Goal: Task Accomplishment & Management: Manage account settings

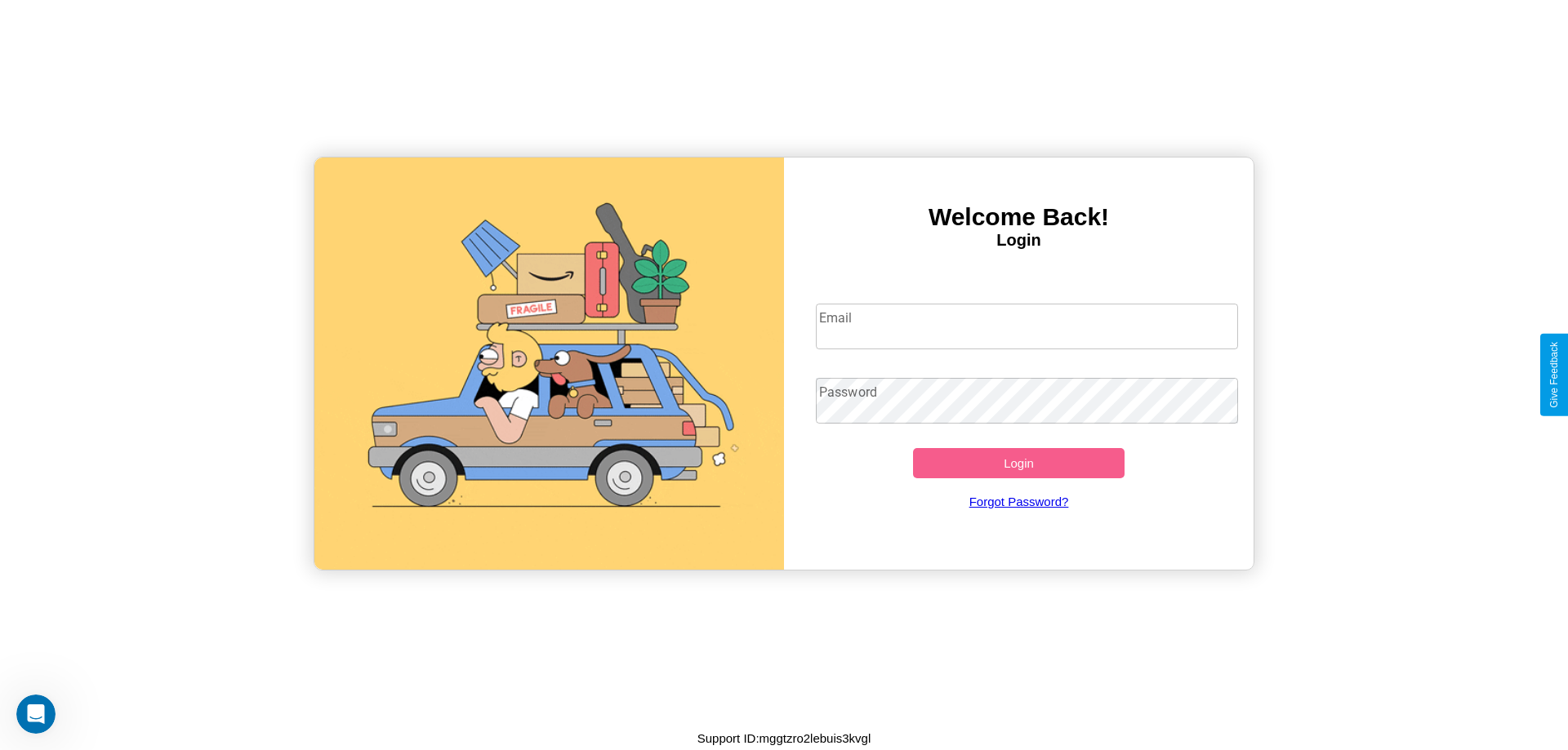
click at [1027, 326] on input "Email" at bounding box center [1027, 327] width 423 height 46
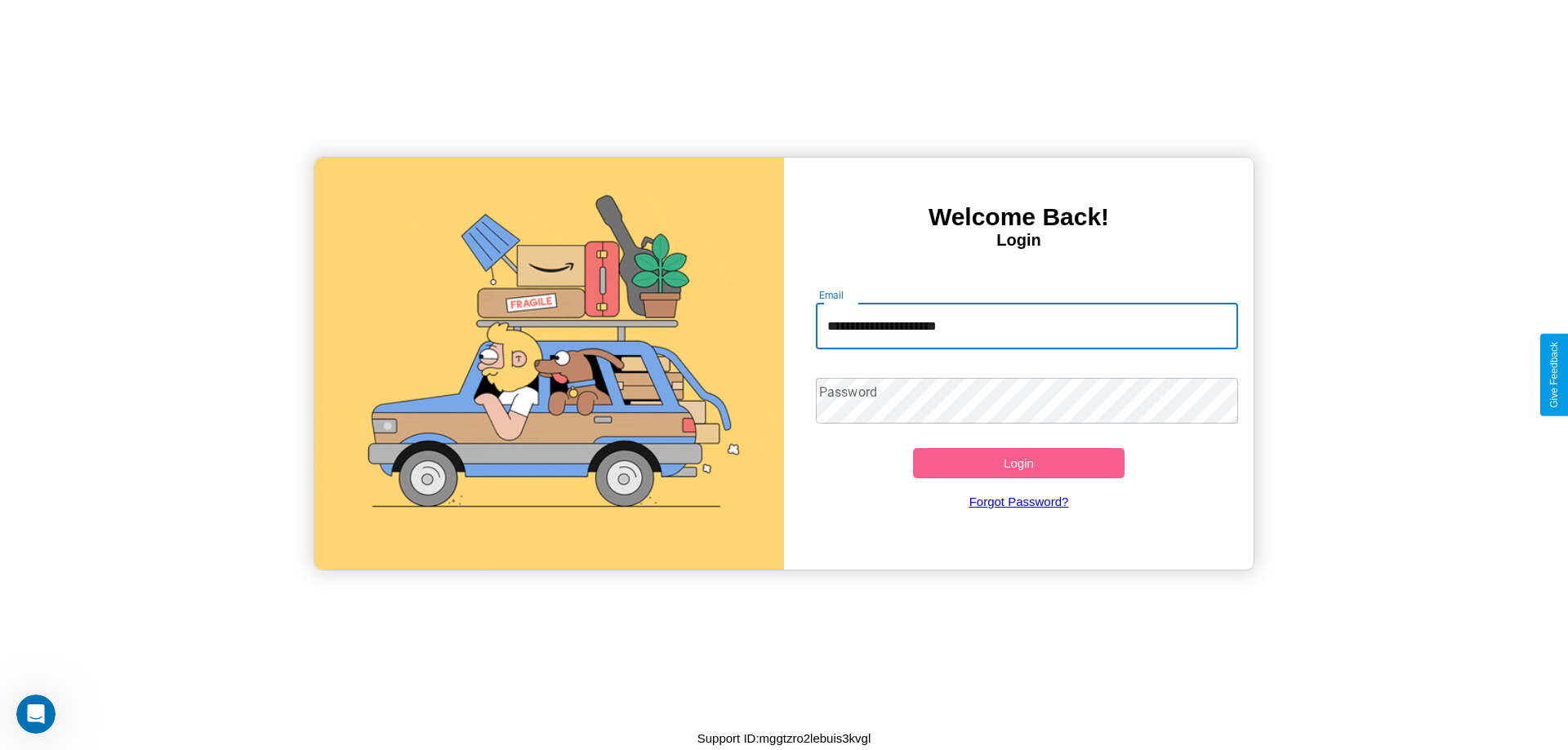
type input "**********"
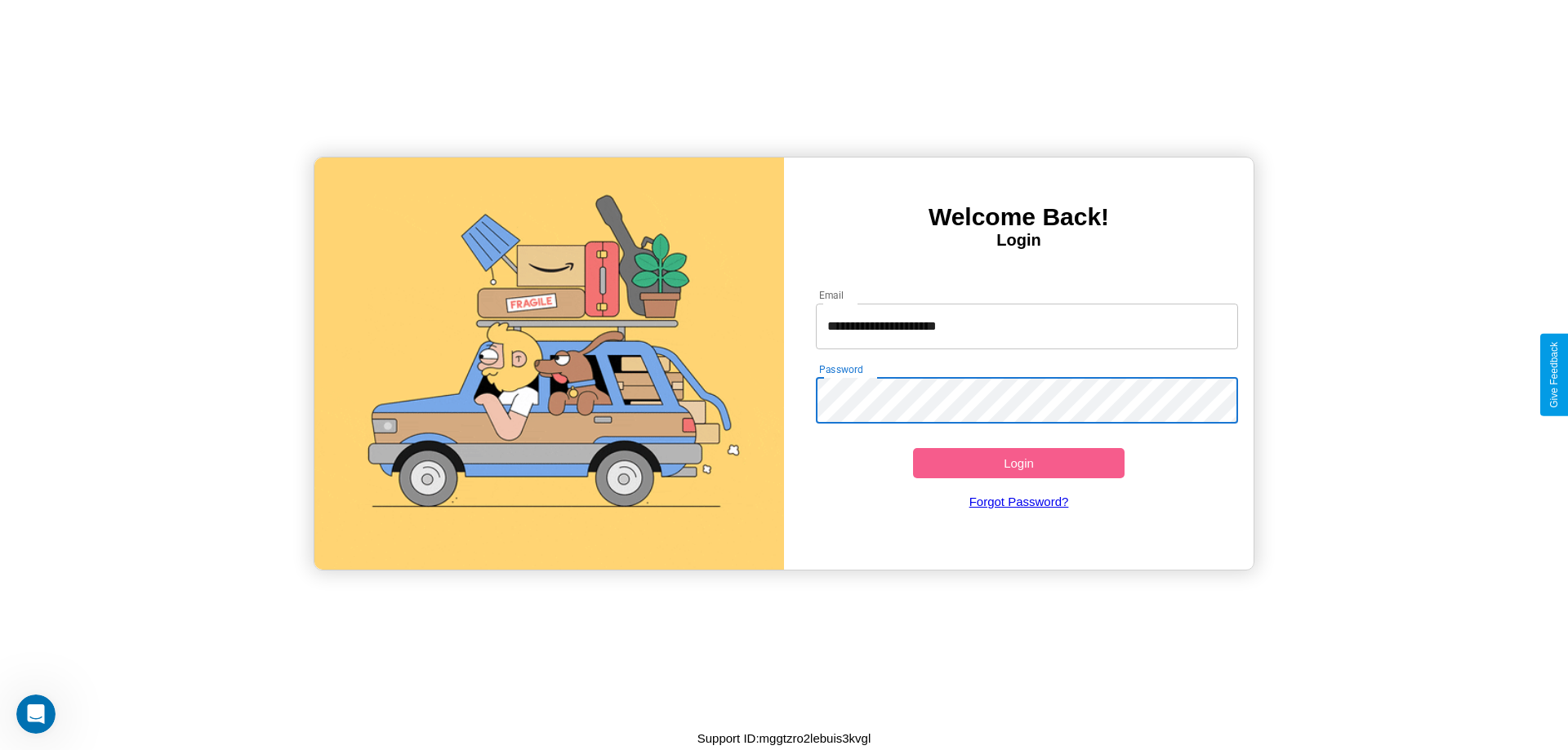
click at [1019, 463] on button "Login" at bounding box center [1019, 464] width 212 height 31
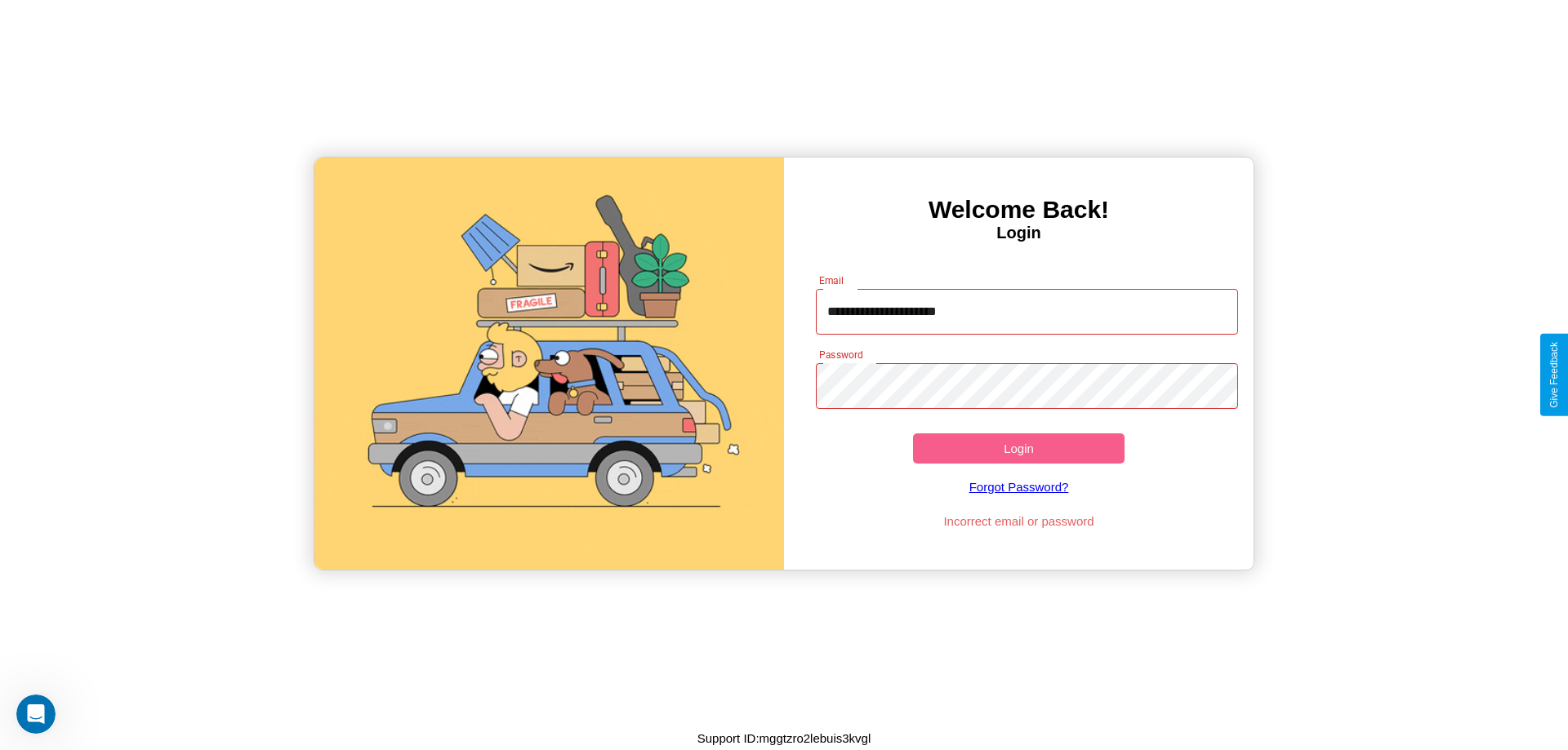
click at [1019, 449] on button "Login" at bounding box center [1019, 449] width 212 height 31
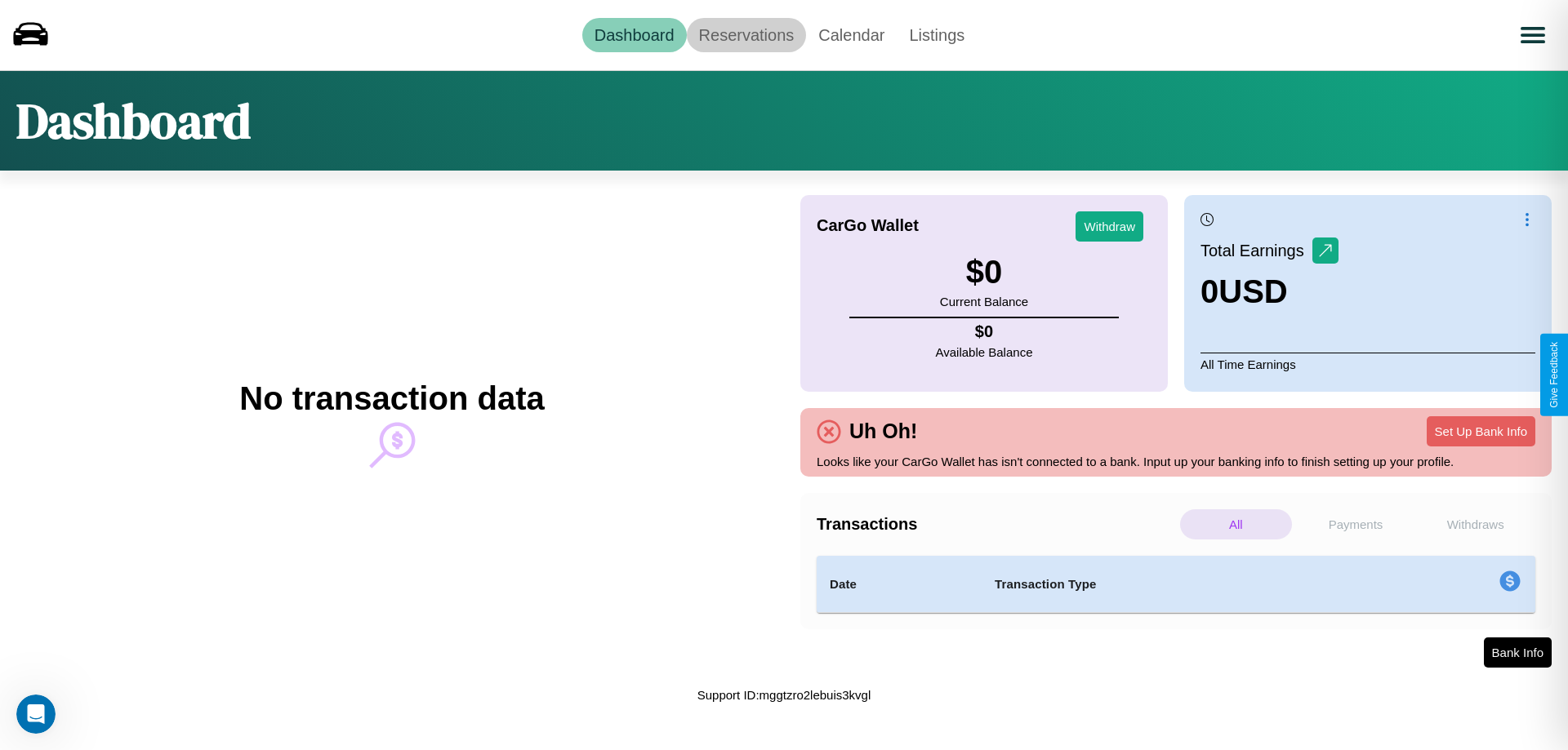
click at [746, 34] on link "Reservations" at bounding box center [747, 35] width 120 height 34
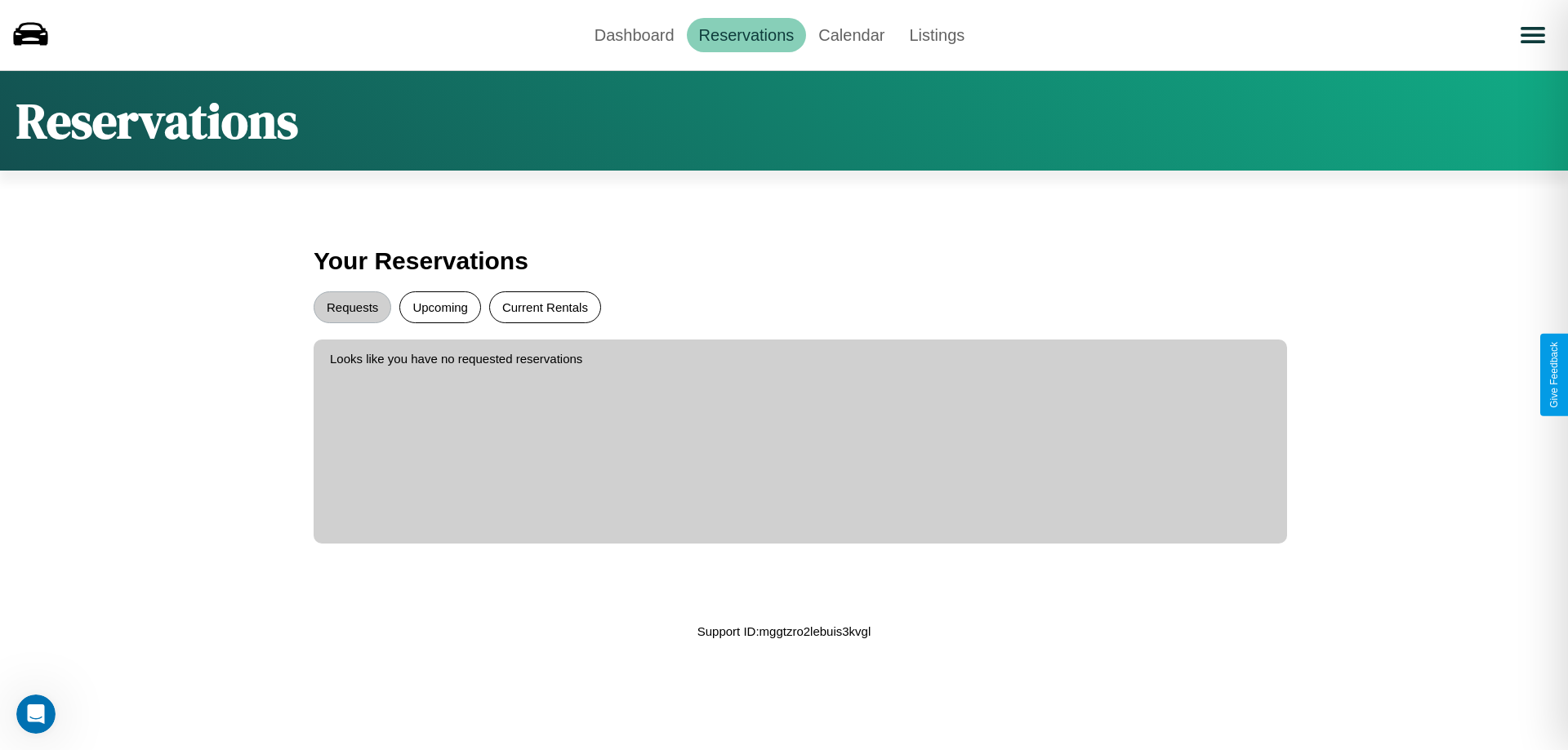
click at [545, 307] on button "Current Rentals" at bounding box center [545, 307] width 112 height 31
click at [352, 307] on button "Requests" at bounding box center [352, 307] width 77 height 31
click at [851, 34] on link "Calendar" at bounding box center [851, 35] width 91 height 34
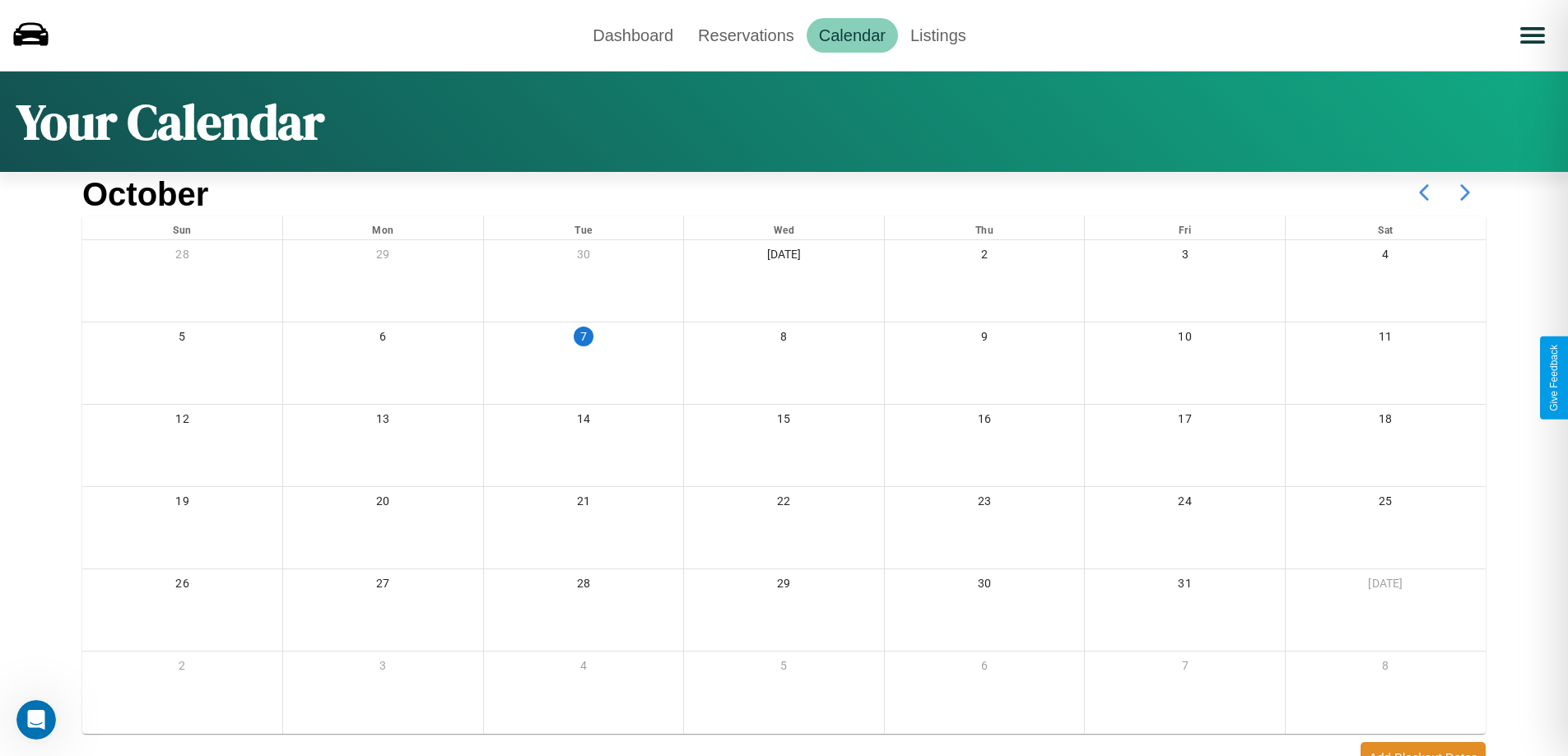
click at [1465, 193] on icon at bounding box center [1465, 193] width 42 height 42
click at [633, 34] on link "Dashboard" at bounding box center [633, 35] width 105 height 34
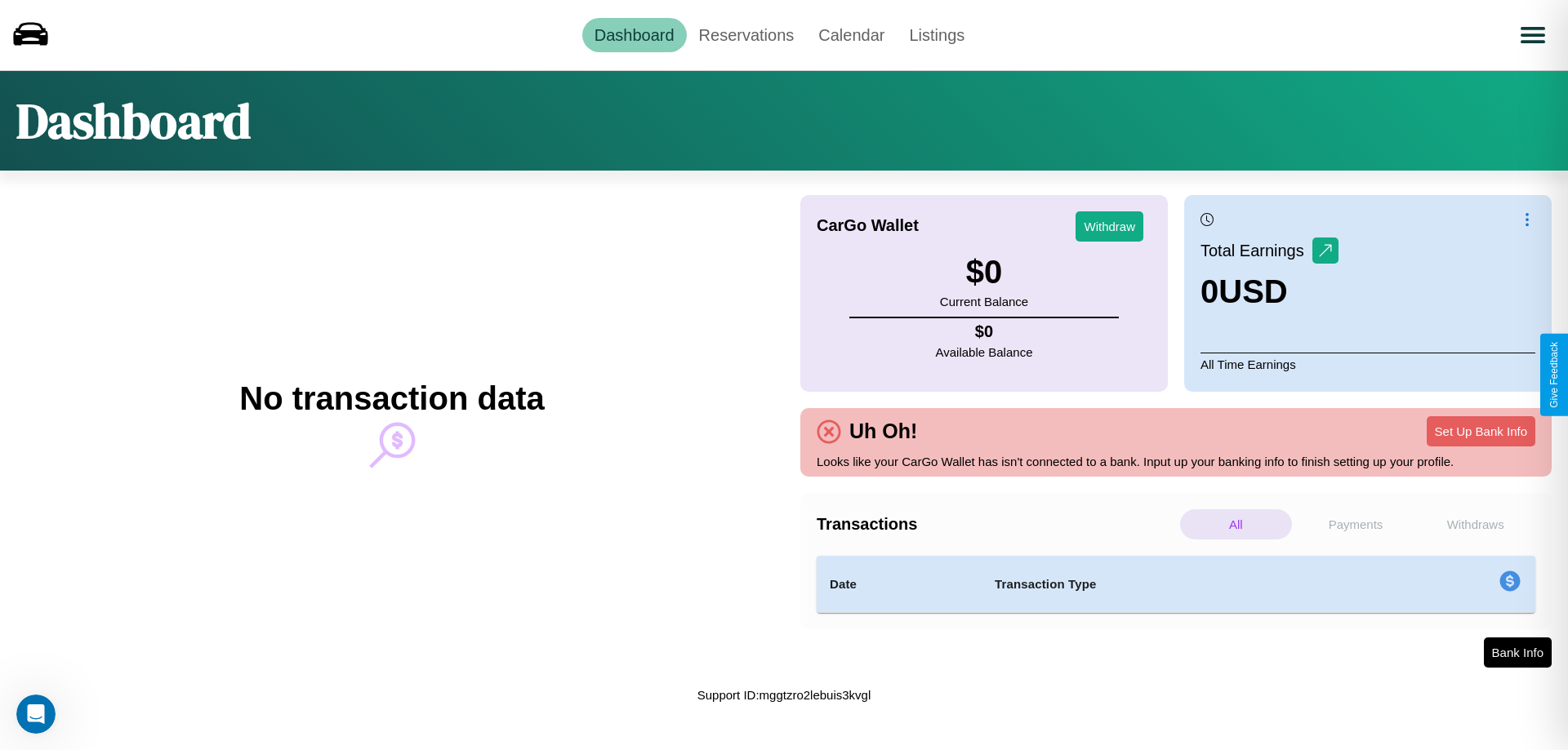
click at [1475, 524] on p "Withdraws" at bounding box center [1476, 525] width 112 height 31
click at [1356, 524] on p "Payments" at bounding box center [1356, 525] width 112 height 31
